Goal: Information Seeking & Learning: Learn about a topic

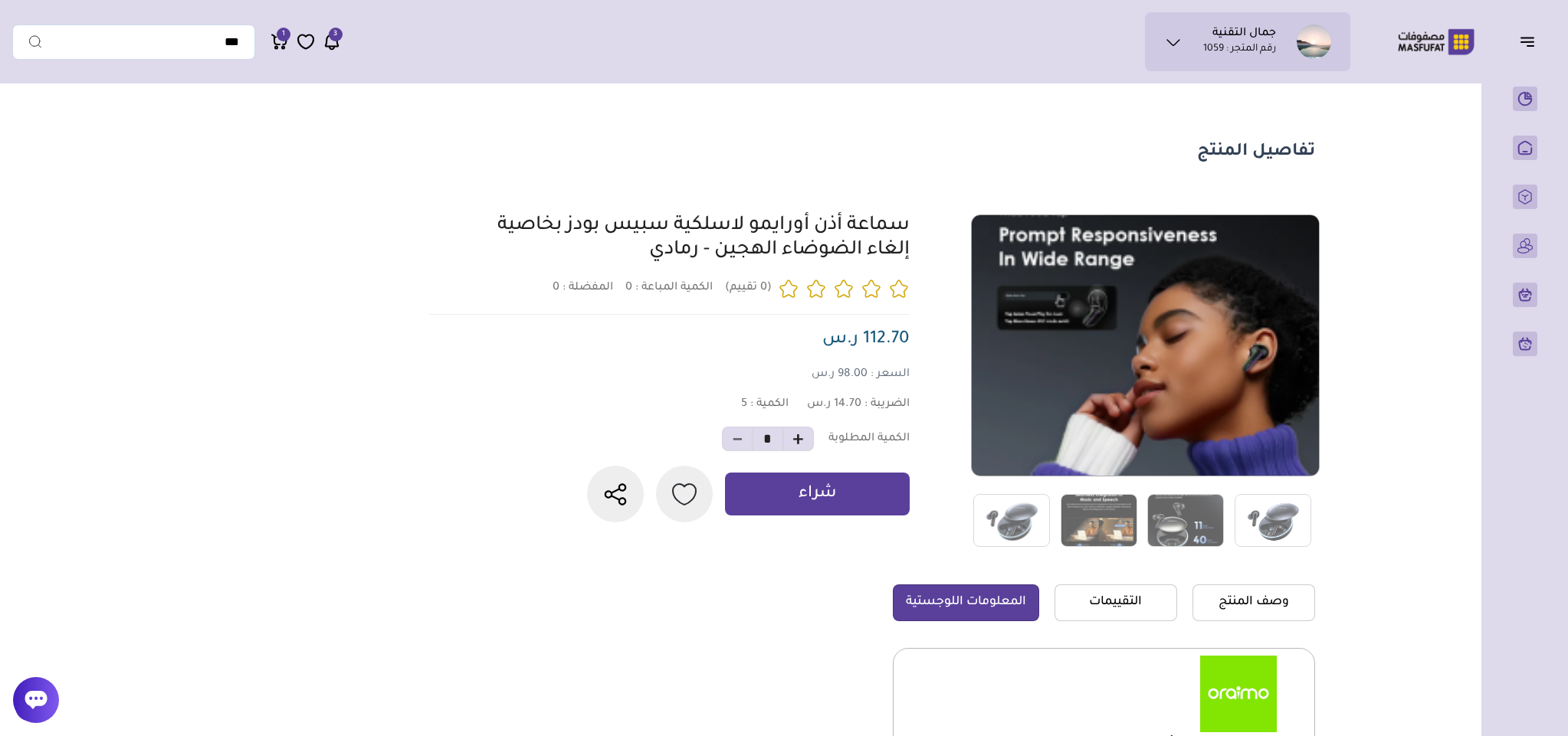
scroll to position [345, 0]
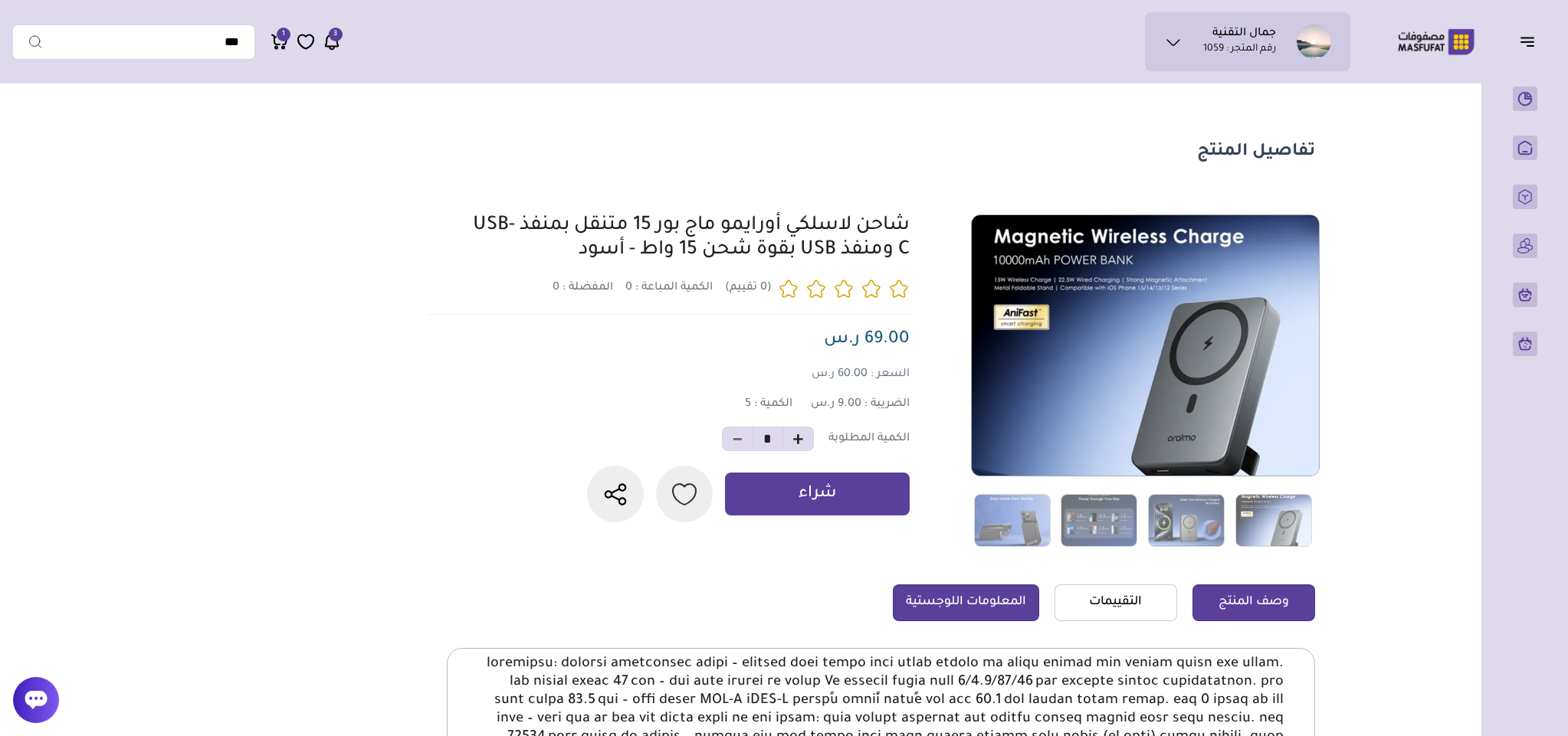
click at [981, 607] on link "المعلومات اللوجستية" at bounding box center [966, 603] width 146 height 37
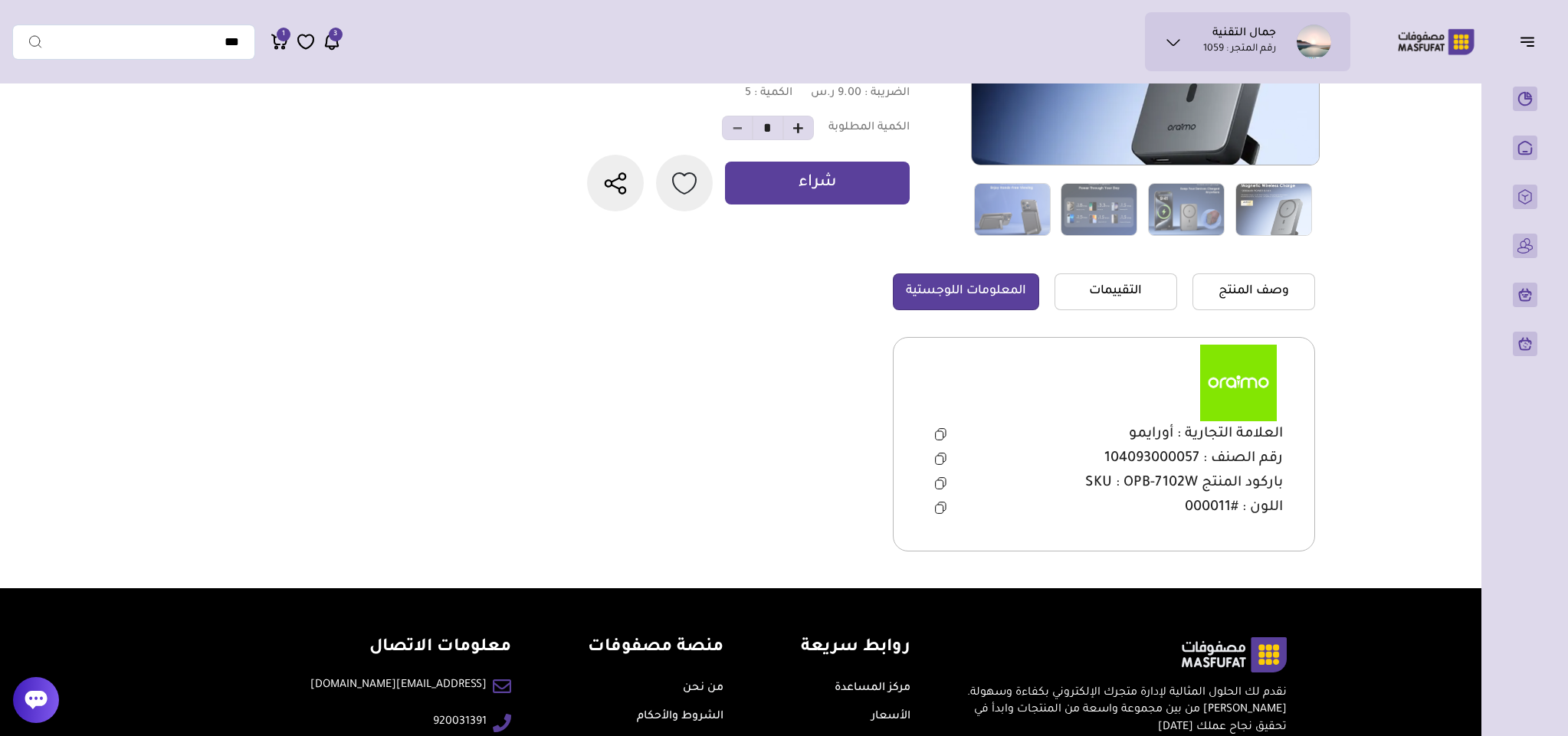
scroll to position [345, 0]
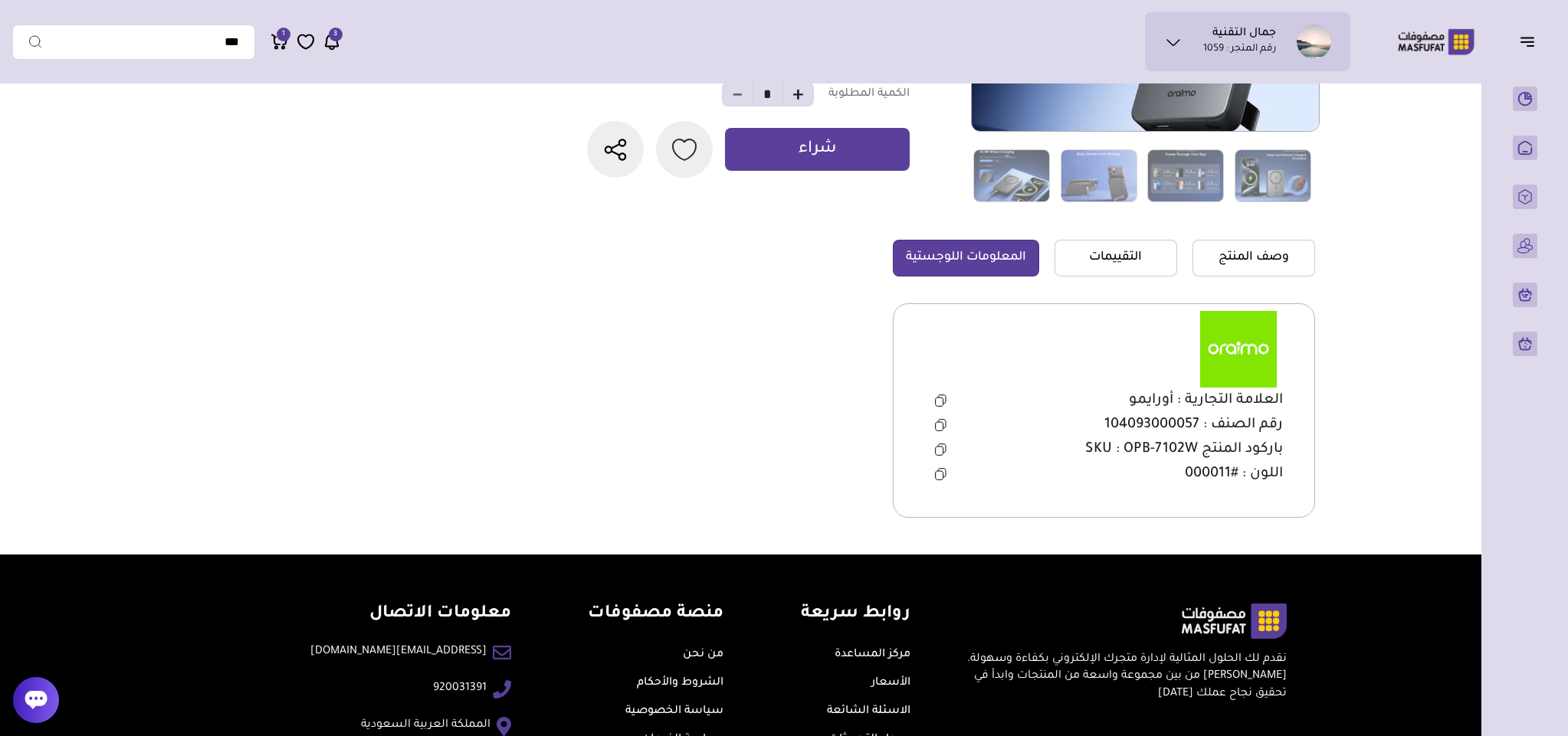
click at [943, 449] on icon at bounding box center [942, 447] width 7 height 8
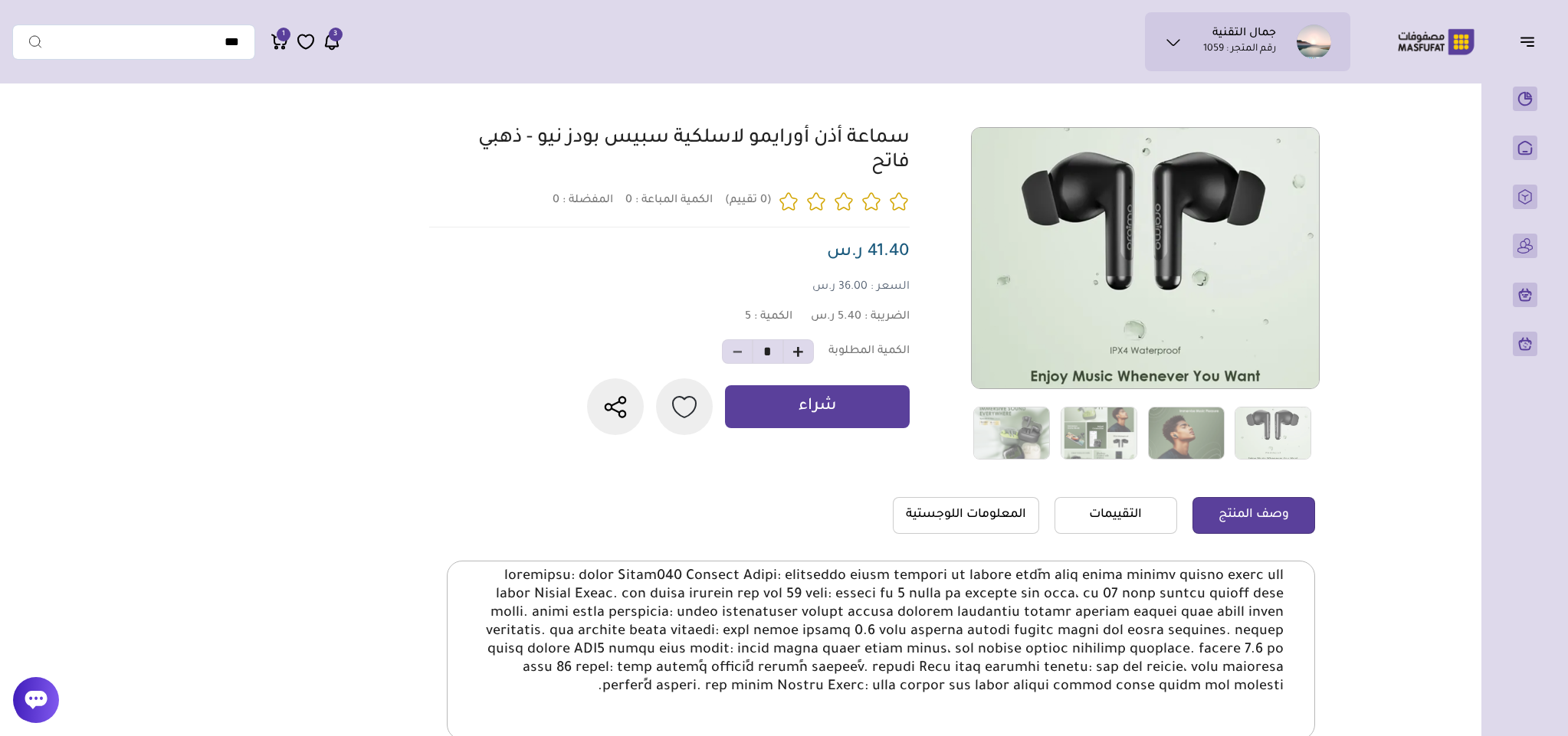
scroll to position [229, 0]
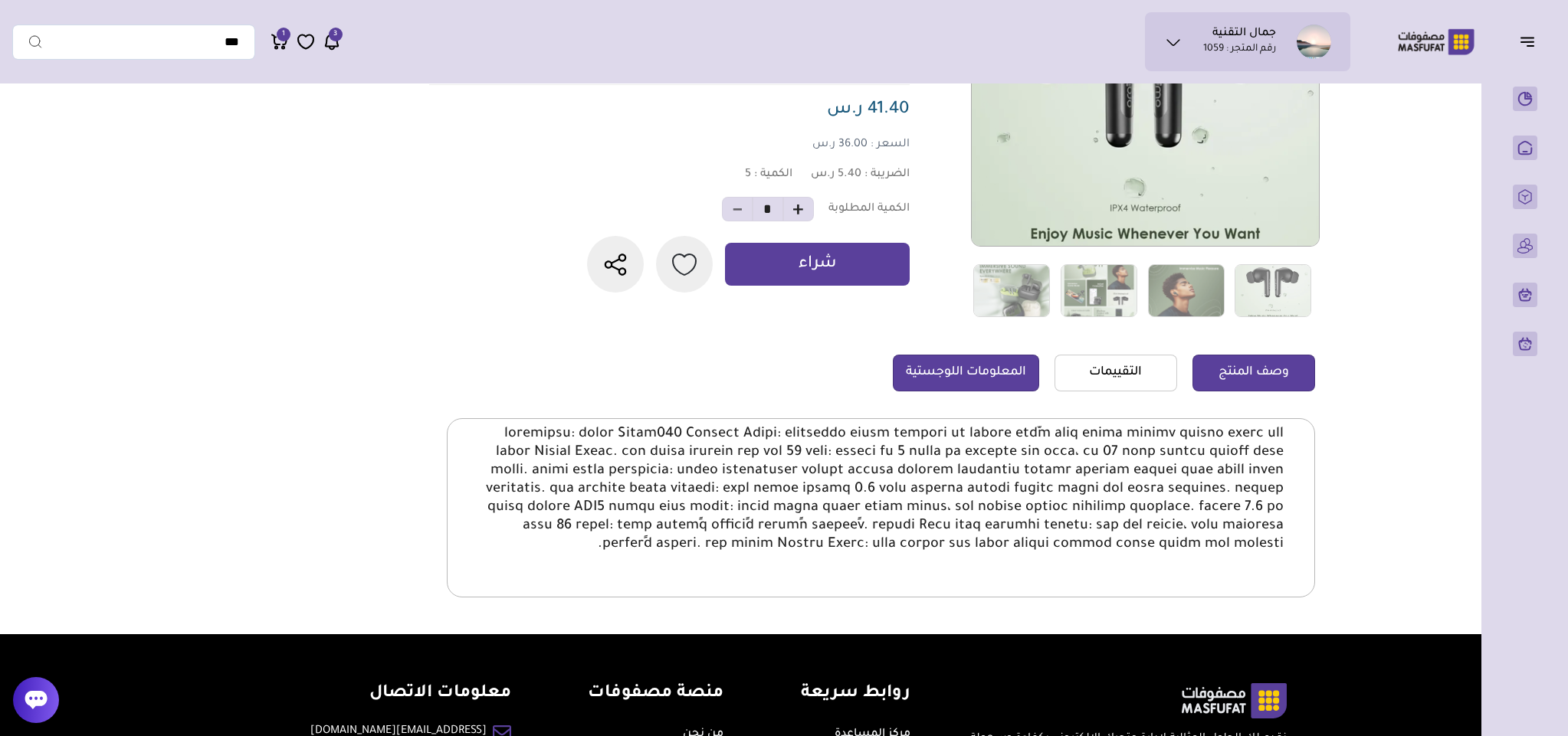
click at [969, 370] on link "المعلومات اللوجستية" at bounding box center [966, 373] width 146 height 37
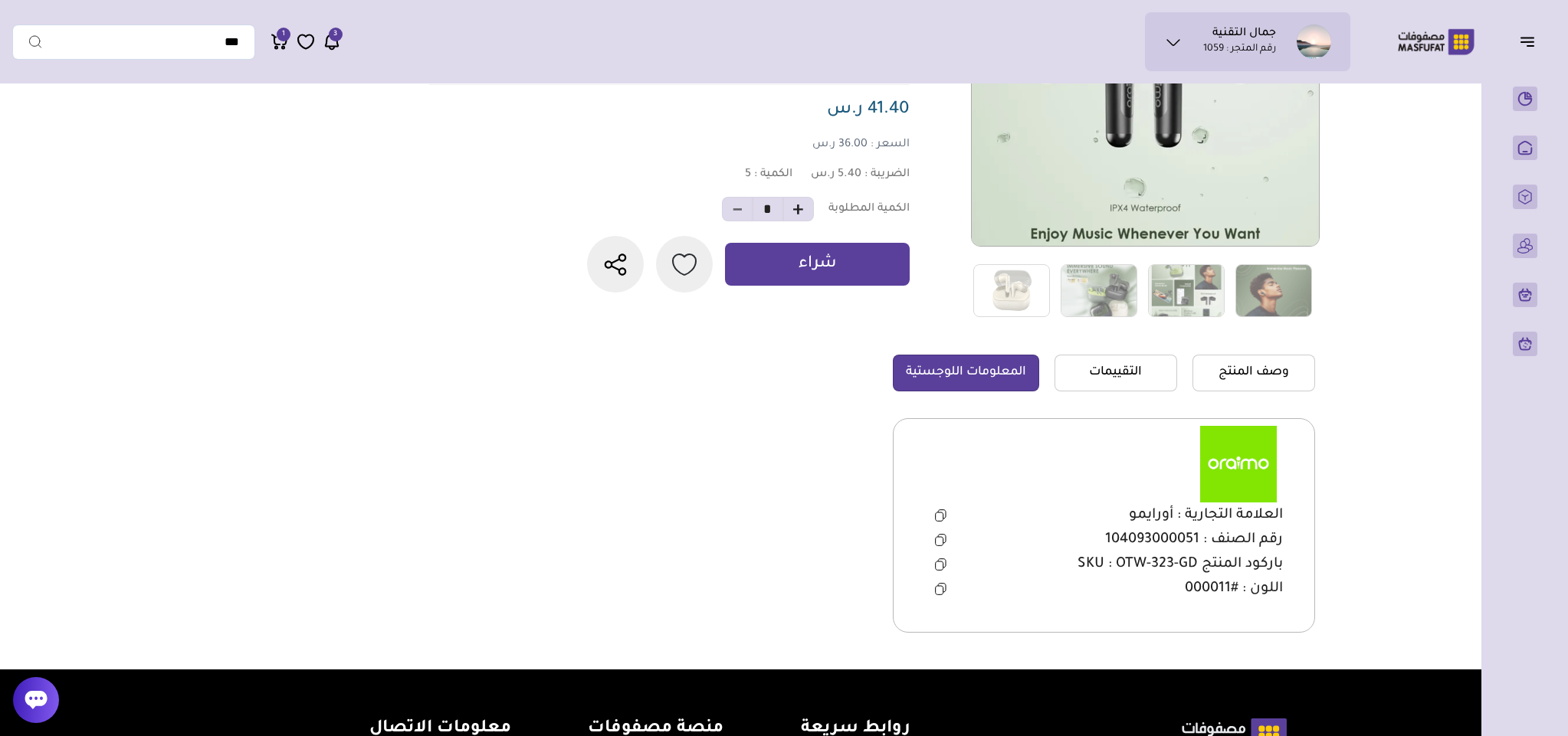
click at [939, 566] on icon at bounding box center [940, 564] width 12 height 12
click at [1199, 304] on img at bounding box center [1187, 291] width 77 height 53
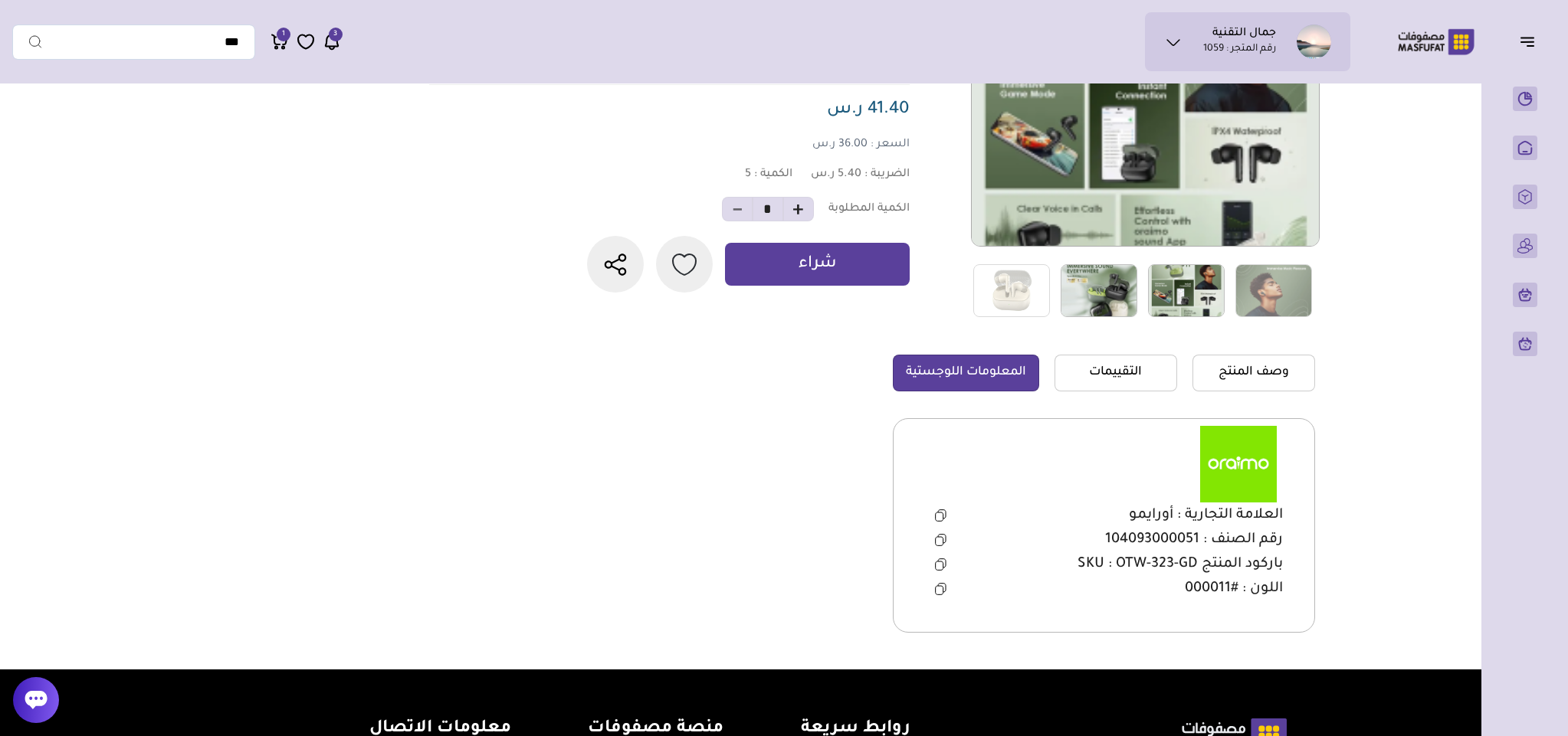
click at [1136, 288] on img at bounding box center [1100, 291] width 77 height 53
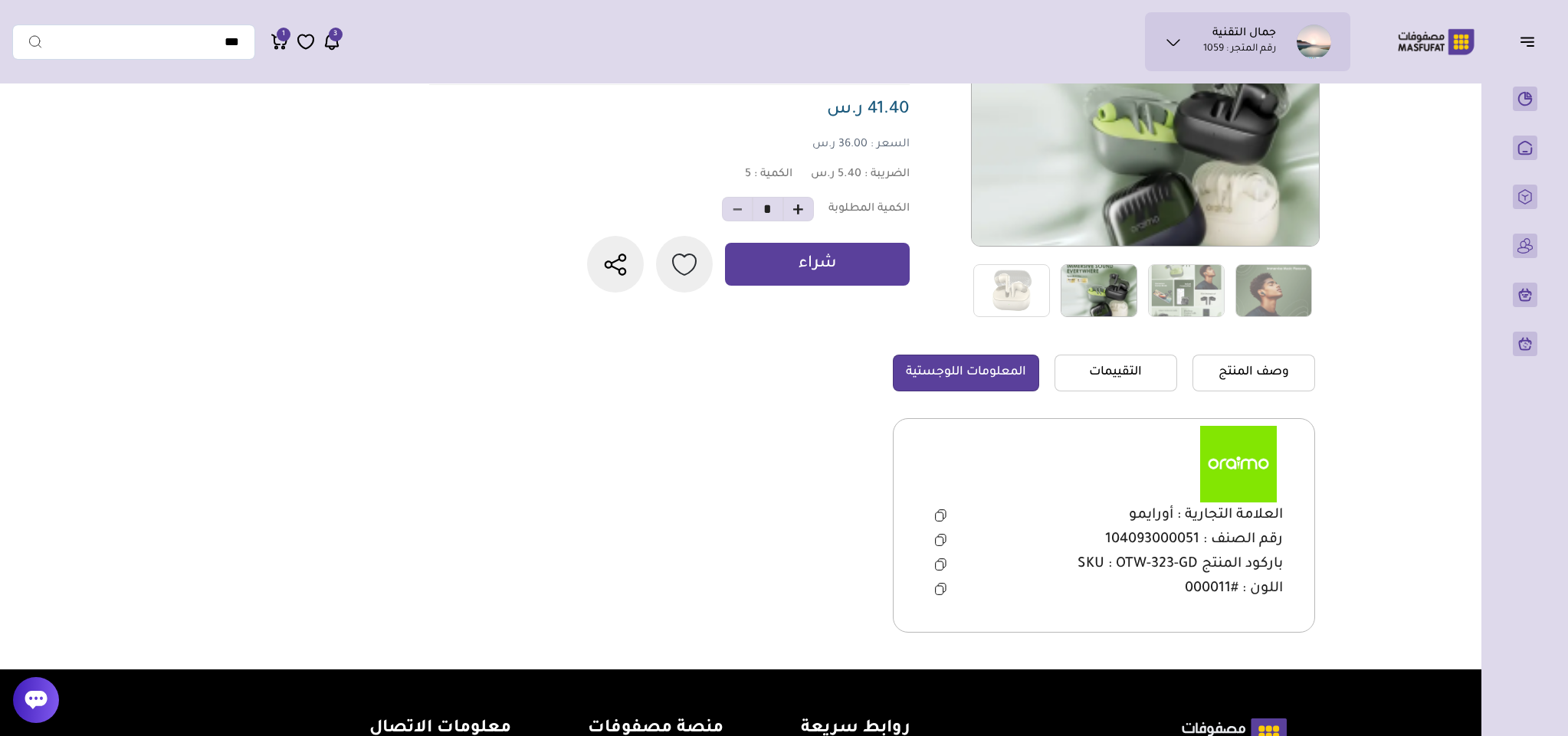
click at [1068, 288] on img at bounding box center [1100, 291] width 77 height 53
click at [1015, 288] on img at bounding box center [1012, 291] width 77 height 53
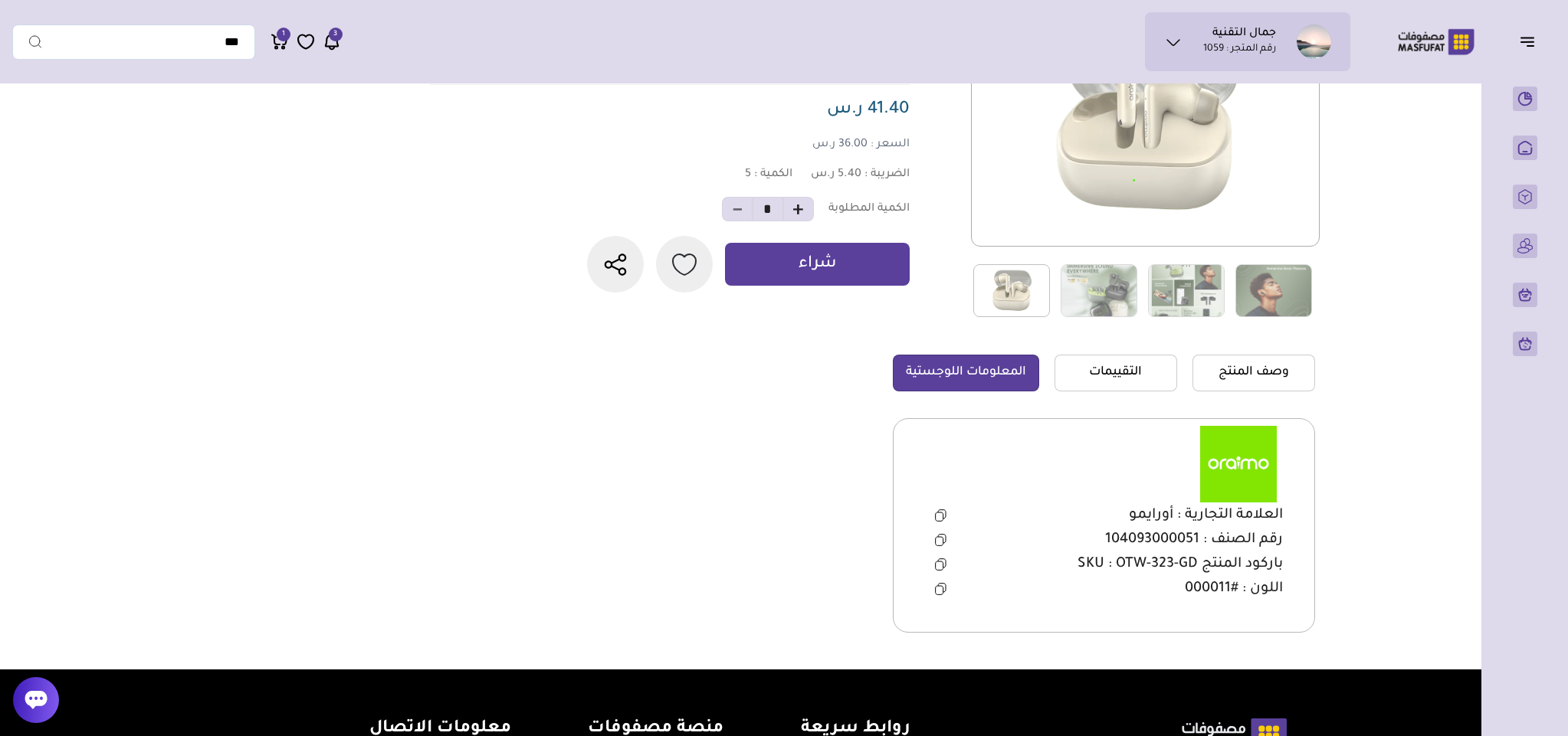
scroll to position [115, 0]
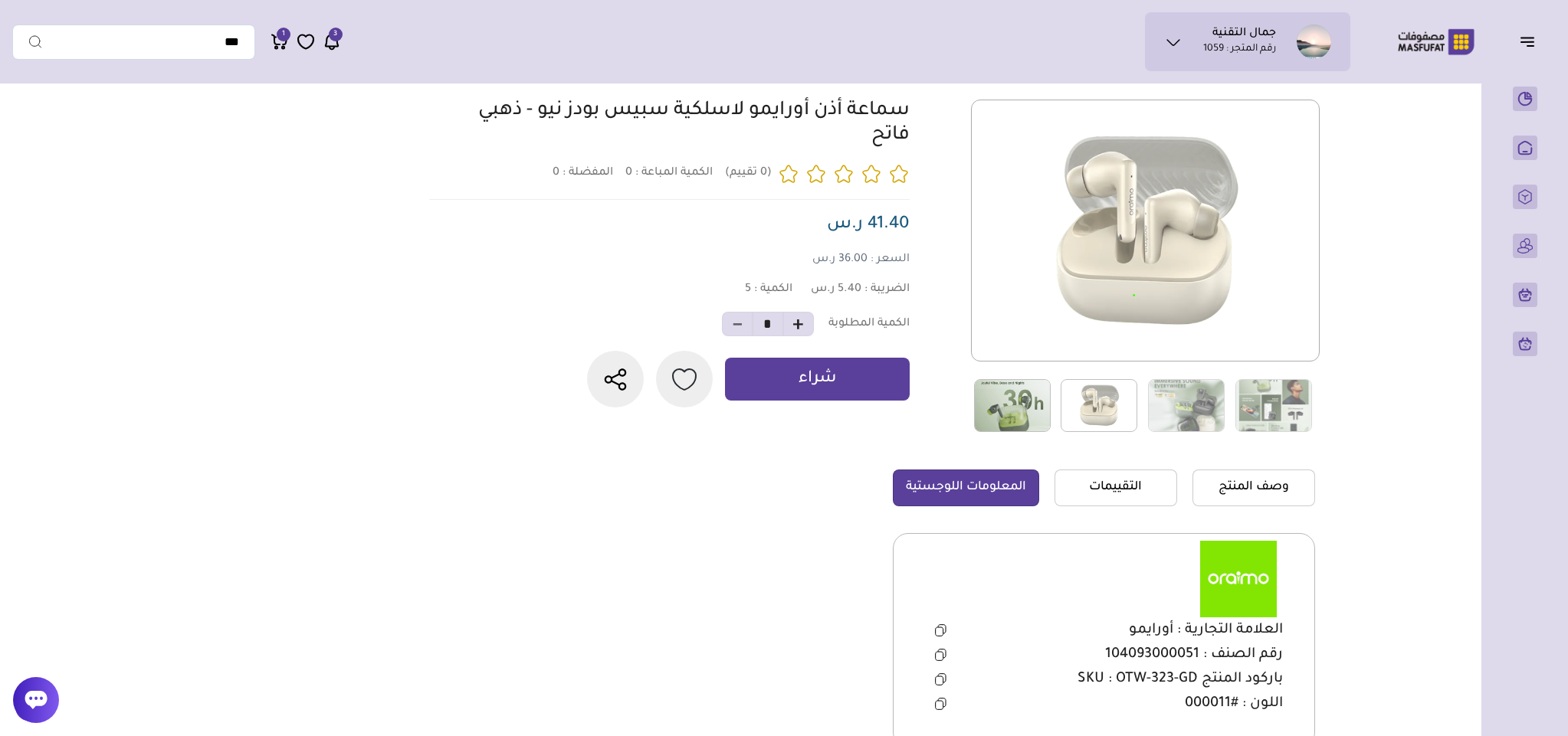
click at [1019, 407] on img at bounding box center [1013, 406] width 77 height 53
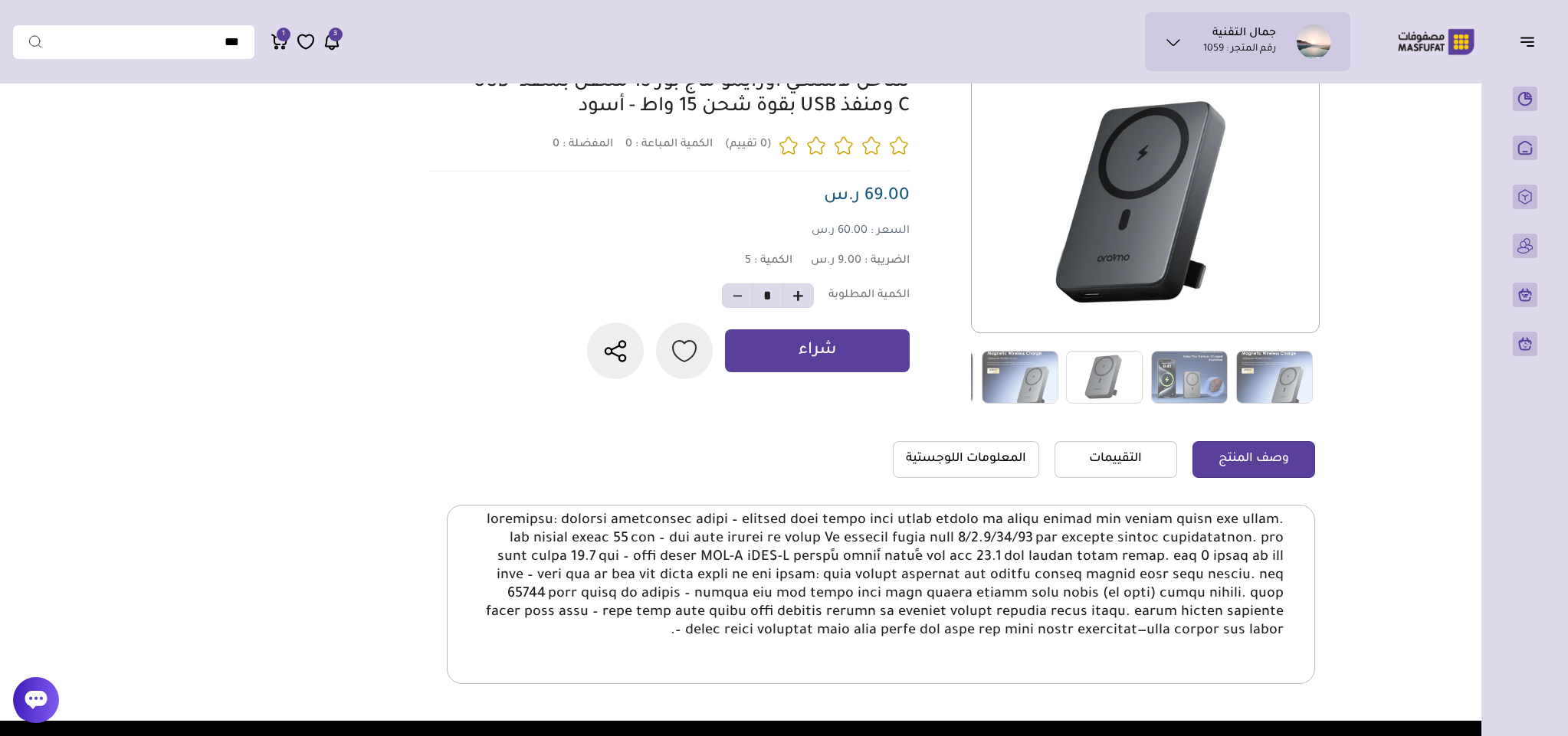
scroll to position [115, 0]
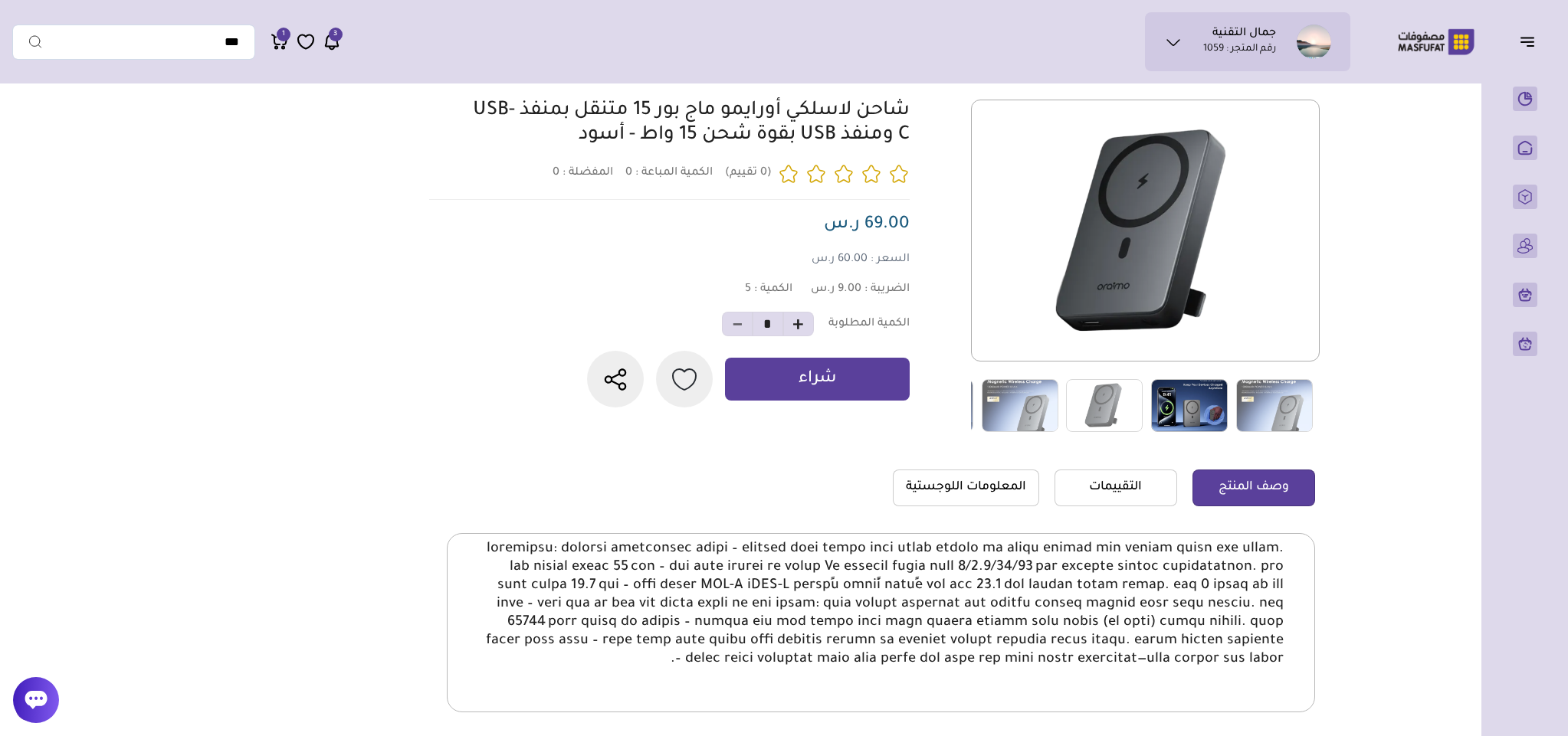
click at [1214, 411] on img at bounding box center [1190, 406] width 77 height 53
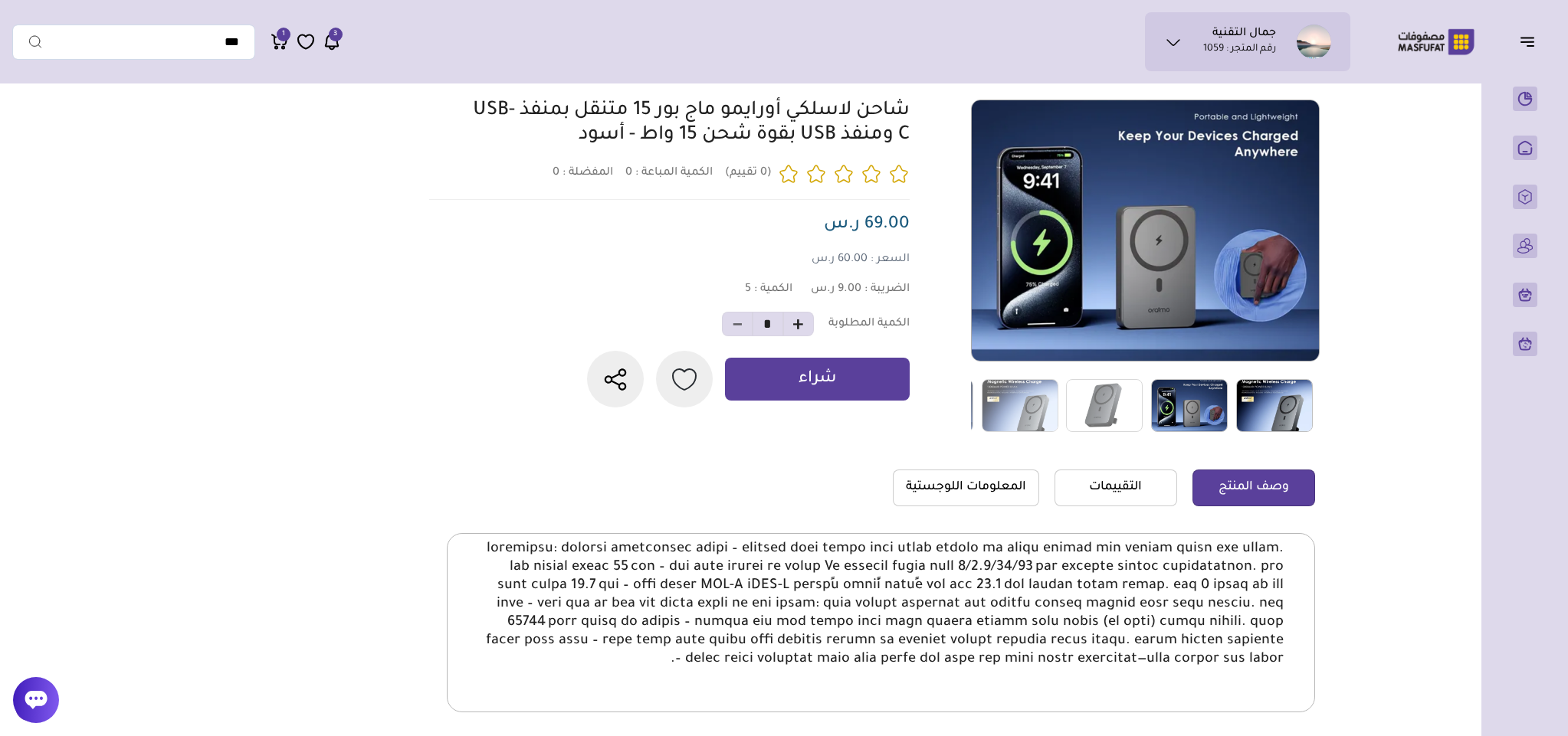
click at [1268, 402] on img at bounding box center [1275, 406] width 77 height 53
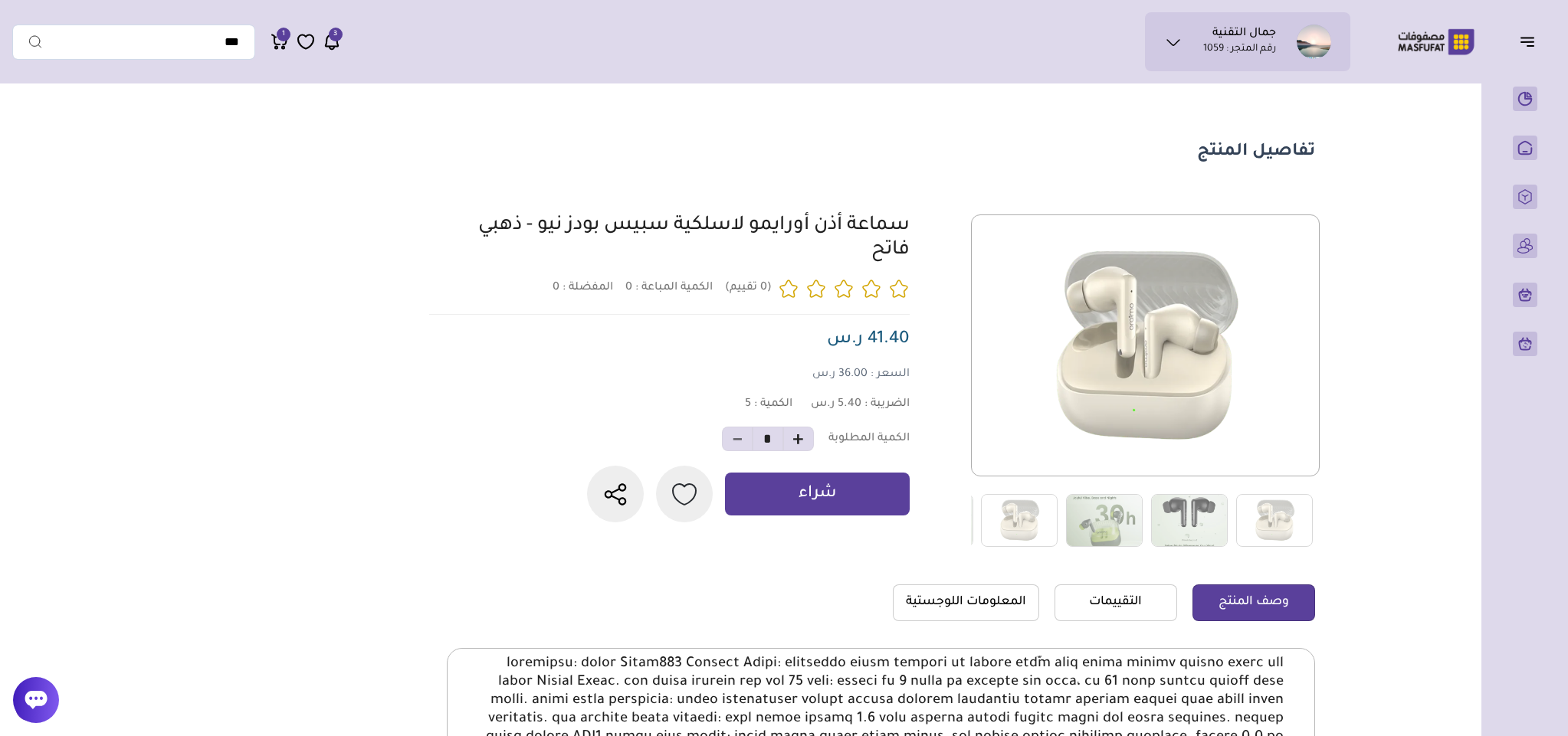
scroll to position [115, 0]
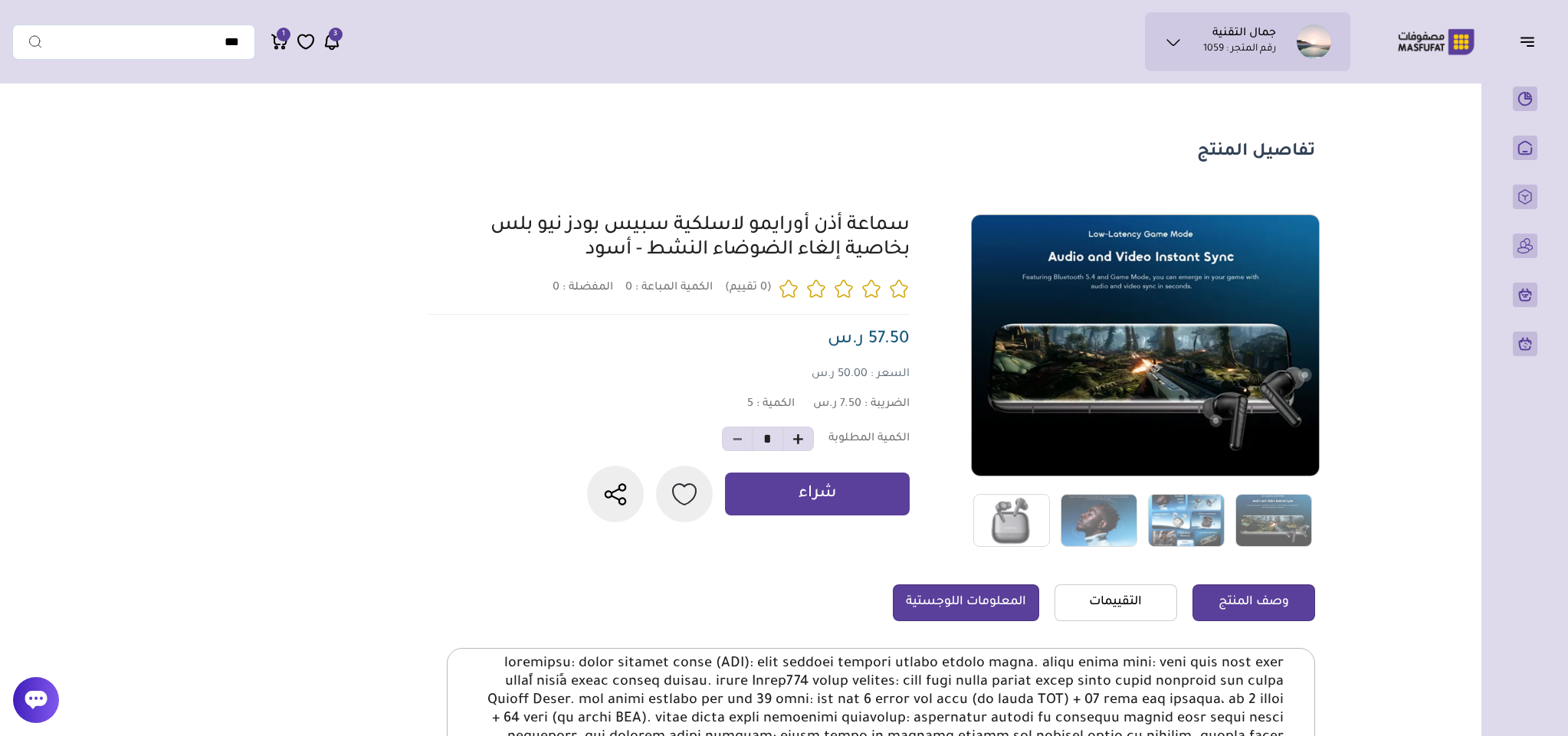
click at [932, 613] on link "المعلومات اللوجستية" at bounding box center [966, 603] width 146 height 37
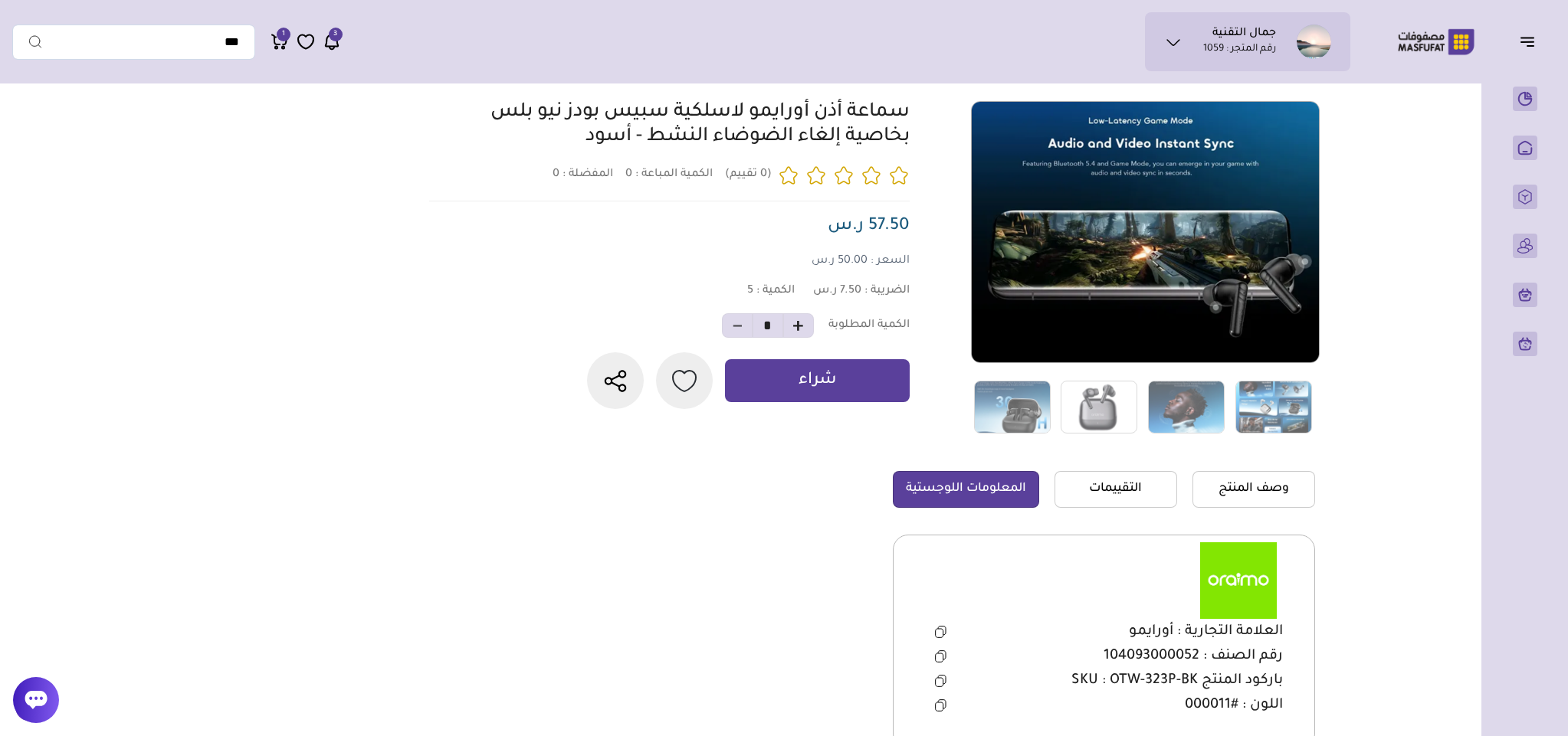
scroll to position [345, 0]
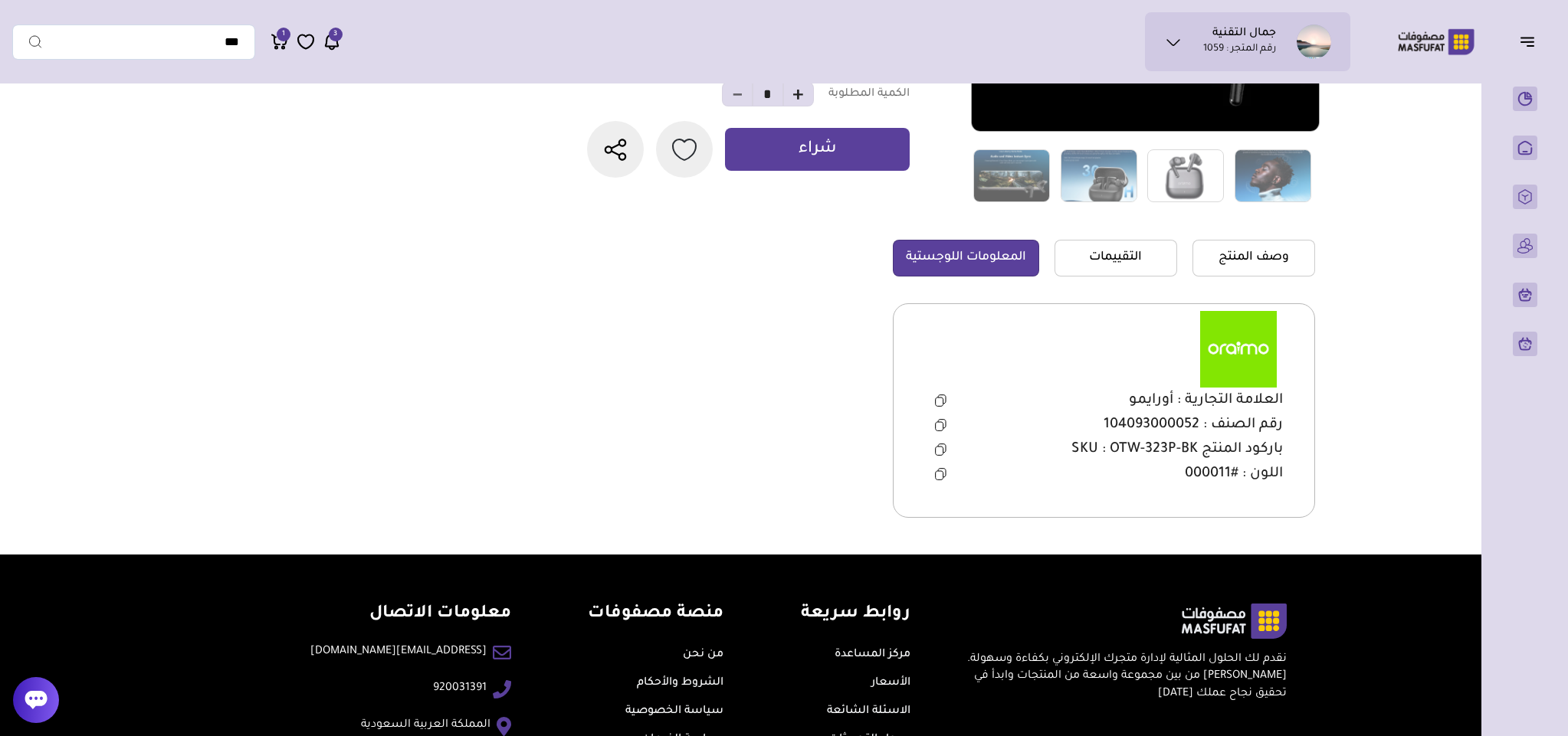
click at [941, 453] on icon at bounding box center [940, 451] width 7 height 8
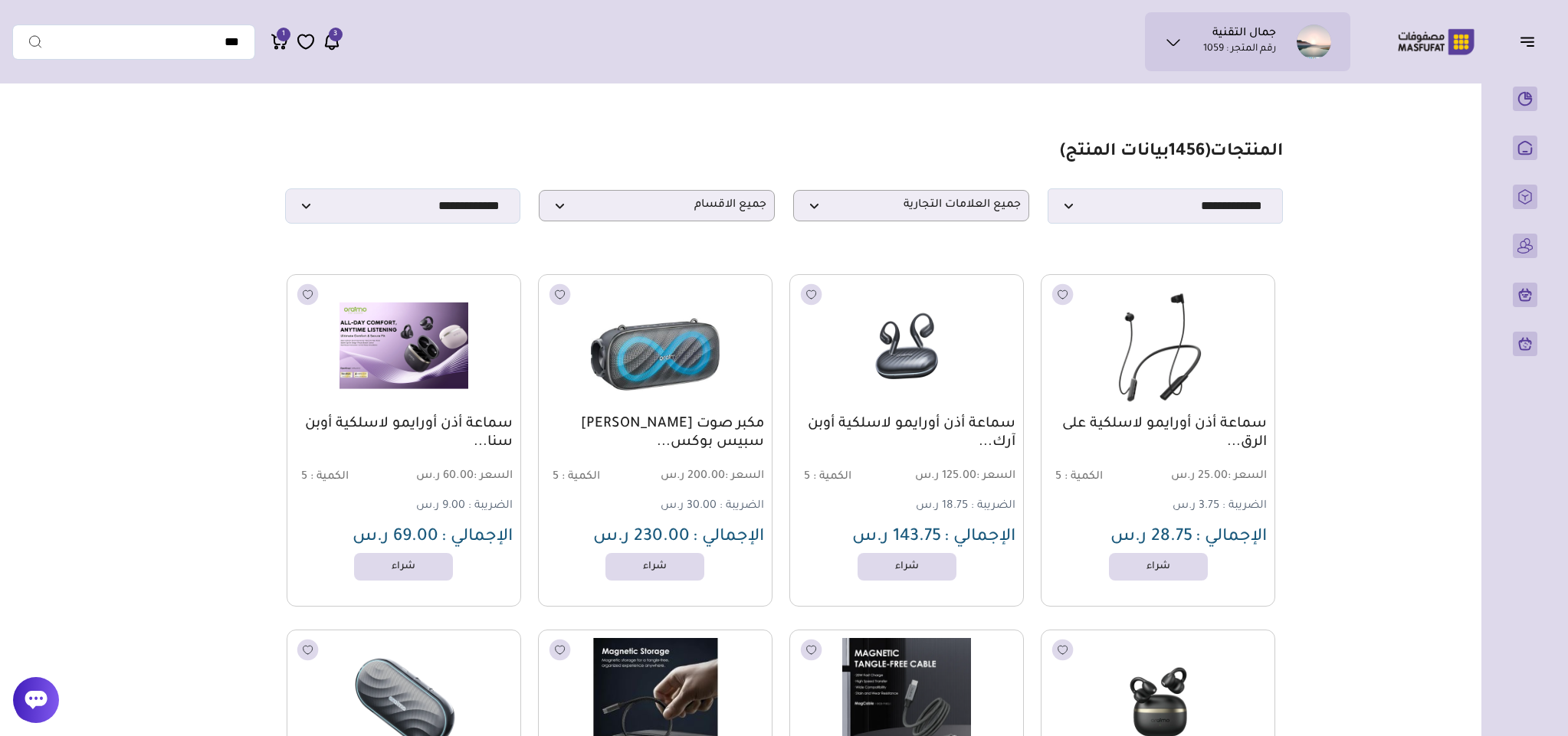
scroll to position [115, 0]
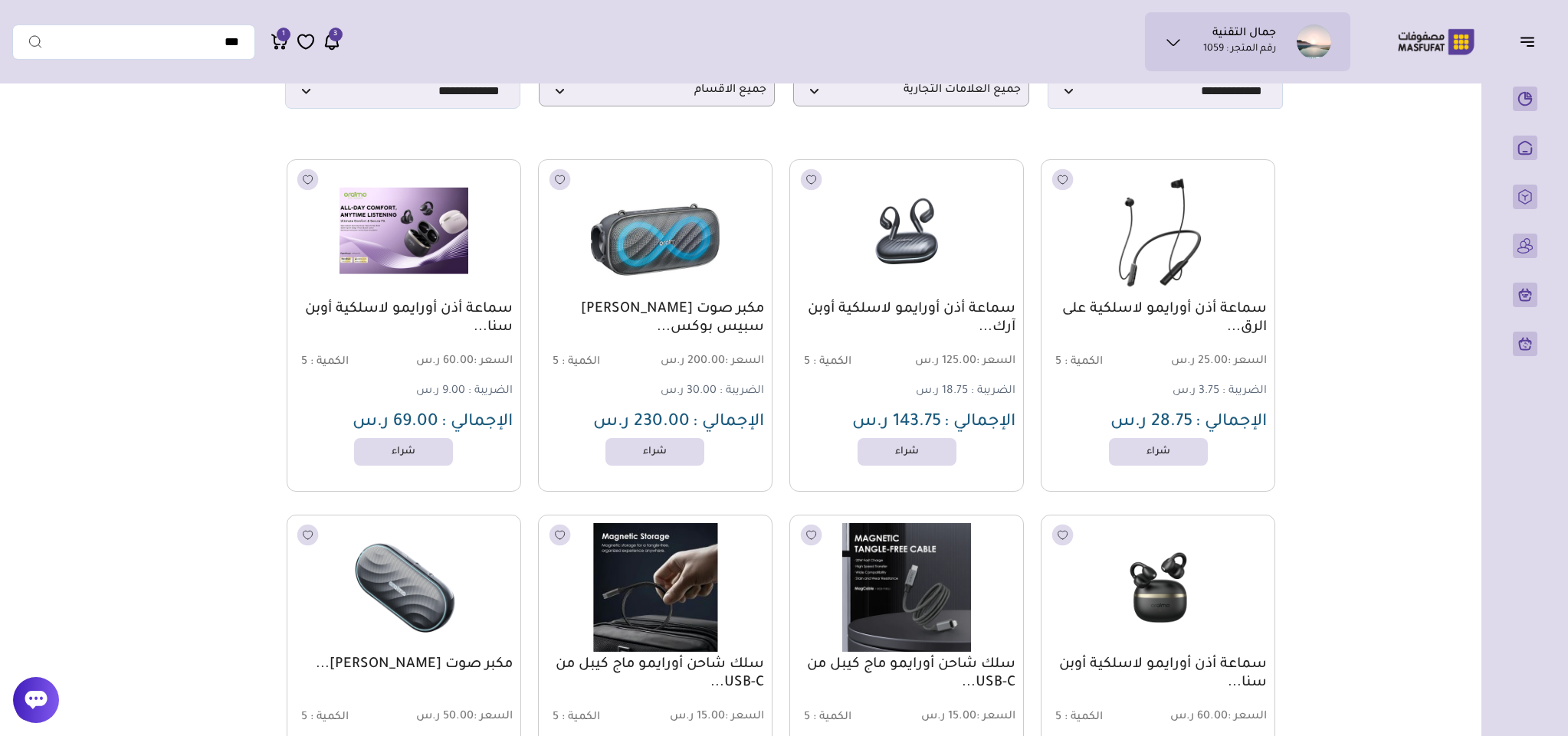
click at [1518, 209] on link "المنتجات" at bounding box center [1525, 197] width 38 height 25
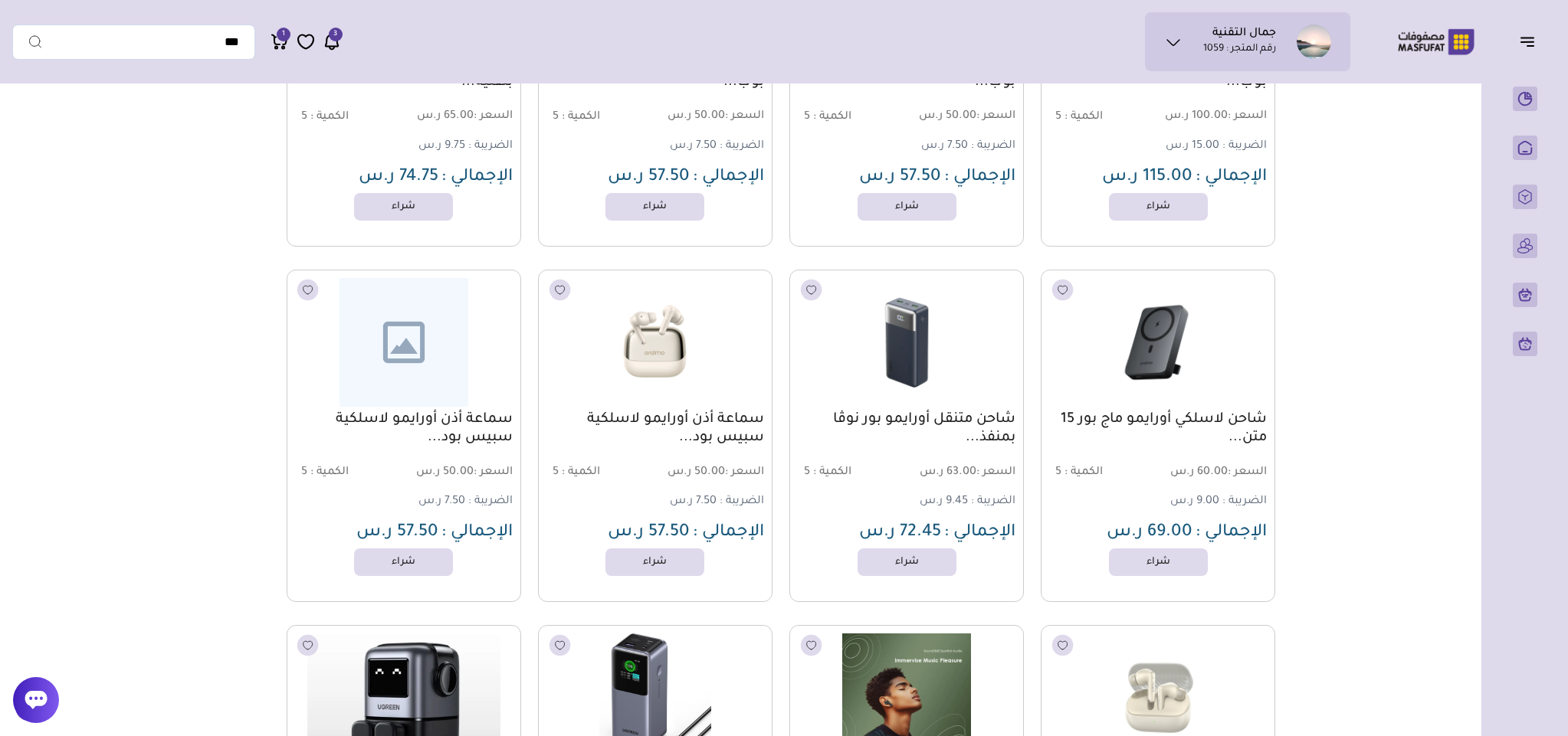
scroll to position [1034, 0]
